Goal: Find specific page/section: Find specific page/section

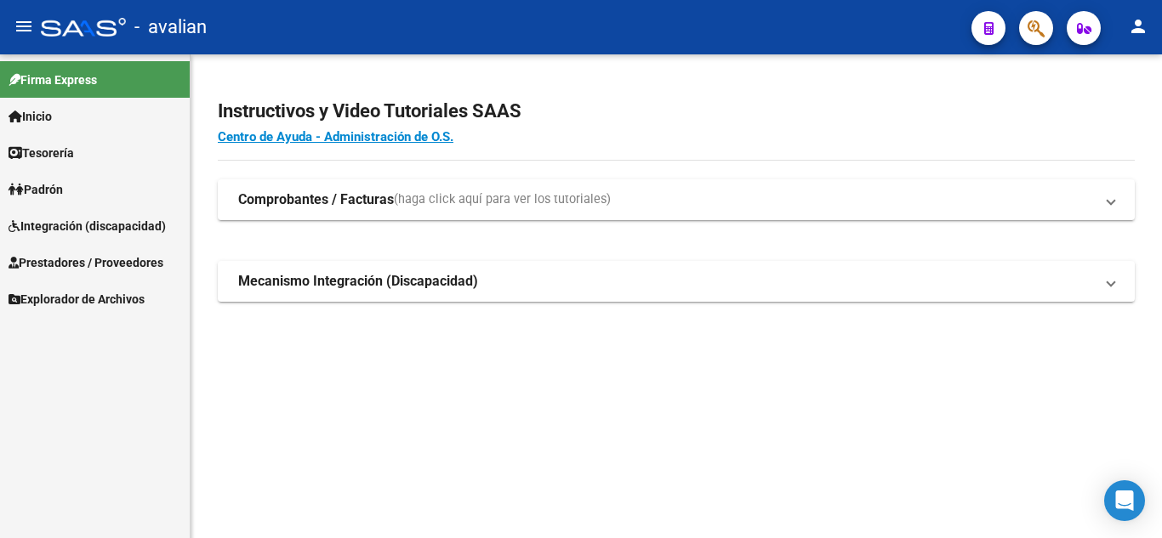
click at [65, 231] on span "Integración (discapacidad)" at bounding box center [87, 226] width 157 height 19
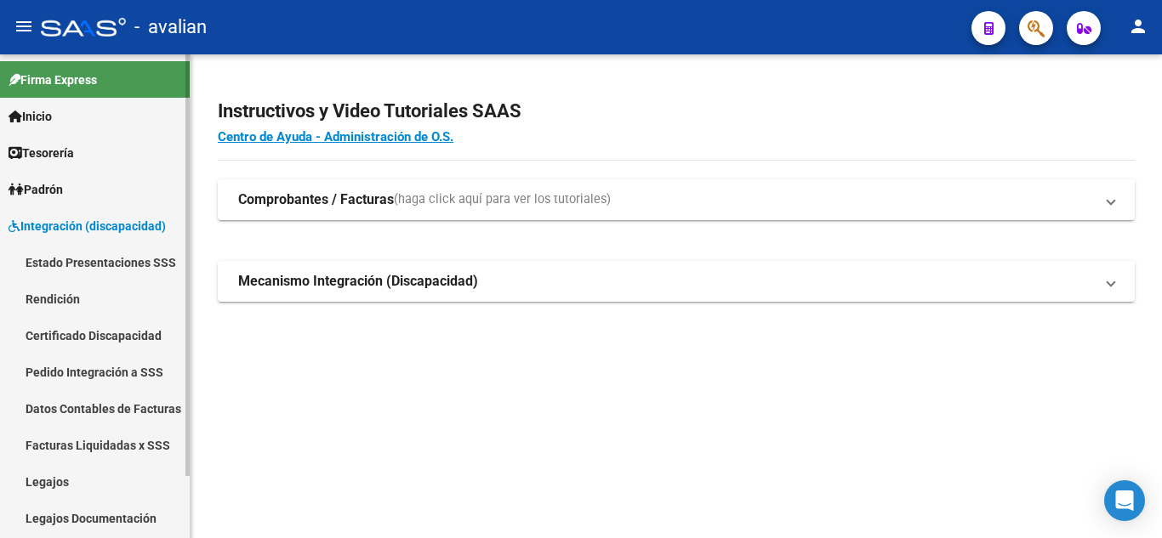
click at [87, 479] on link "Legajos" at bounding box center [95, 482] width 190 height 37
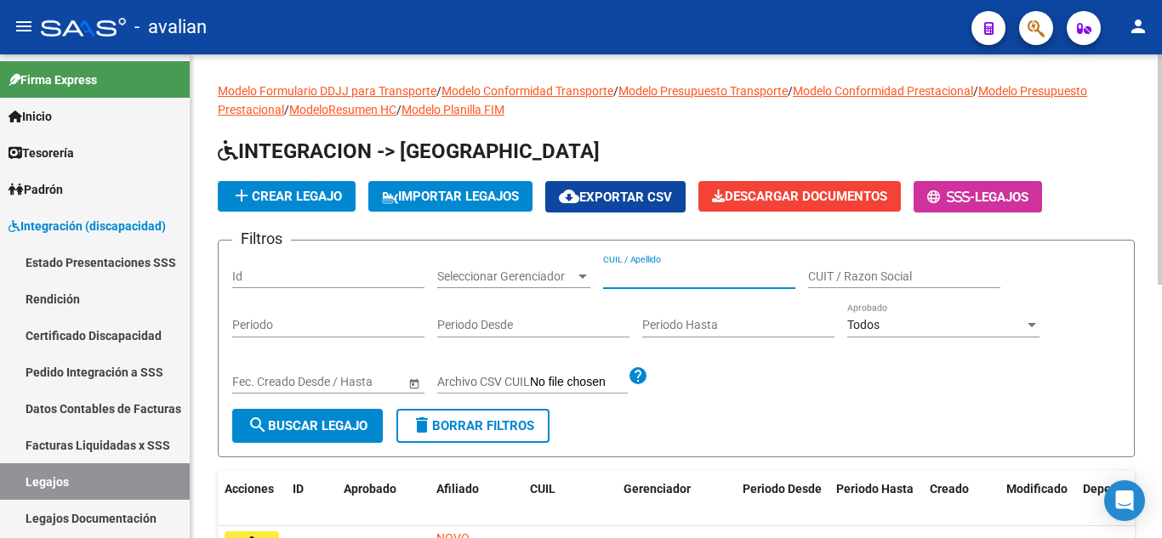
paste input "[PERSON_NAME] [PERSON_NAME]"
type input "[PERSON_NAME] [PERSON_NAME]"
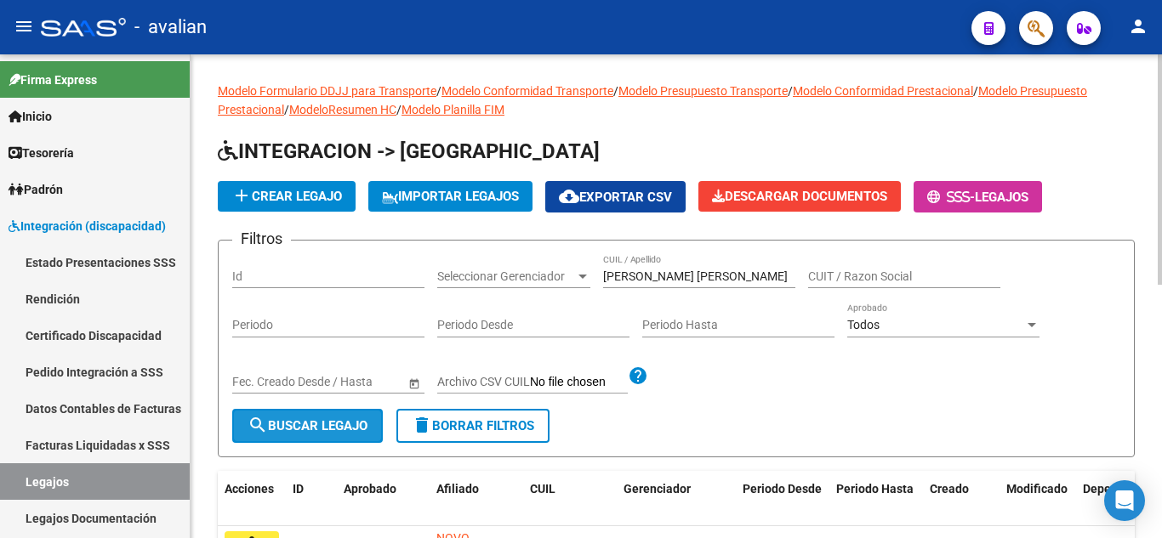
click at [350, 417] on button "search Buscar Legajo" at bounding box center [307, 426] width 151 height 34
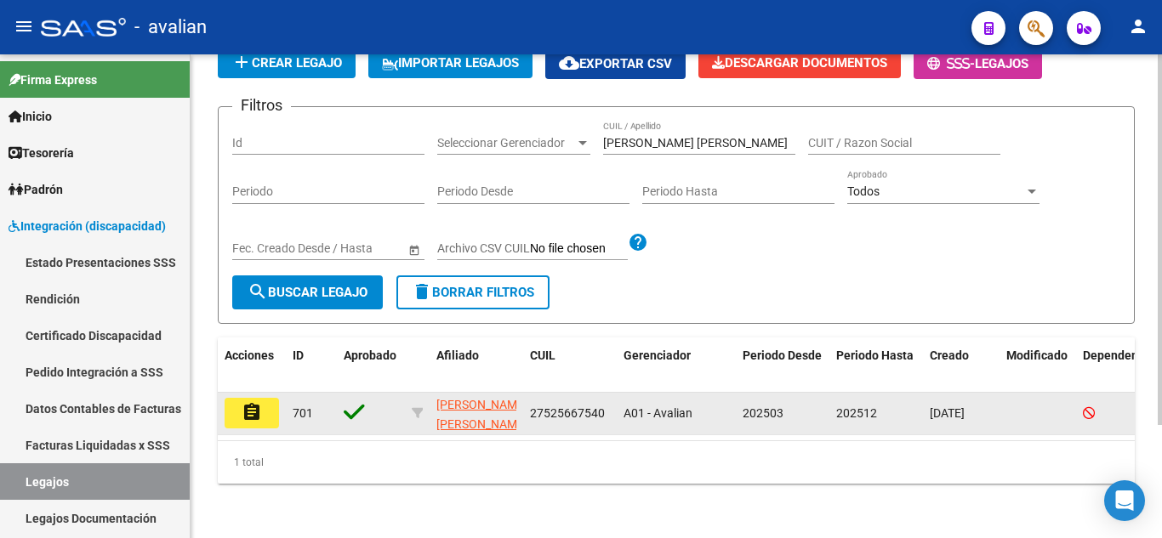
click at [284, 413] on datatable-body-cell "assignment" at bounding box center [252, 414] width 68 height 42
click at [270, 404] on button "assignment" at bounding box center [252, 413] width 54 height 31
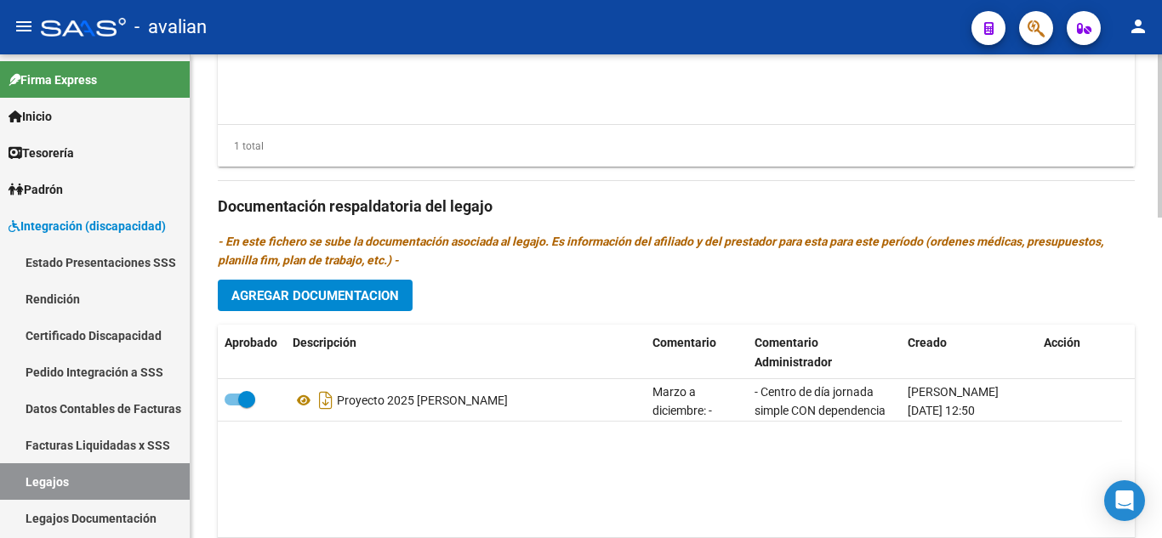
scroll to position [510, 0]
